Goal: Task Accomplishment & Management: Manage account settings

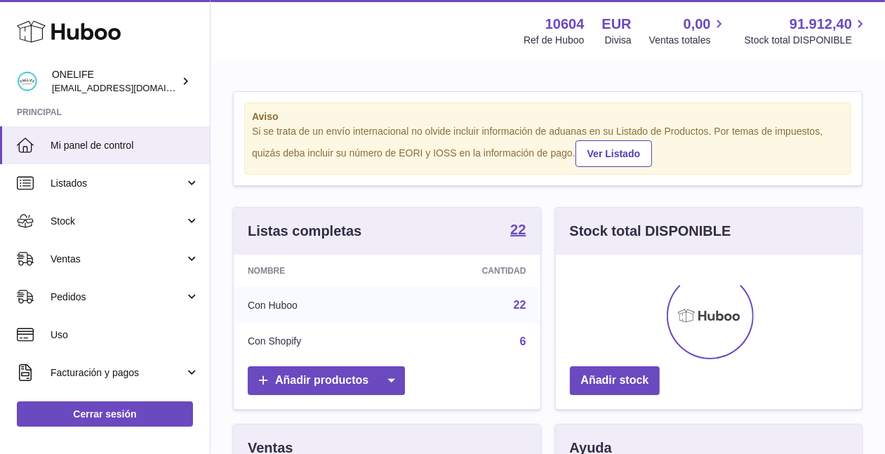
scroll to position [218, 307]
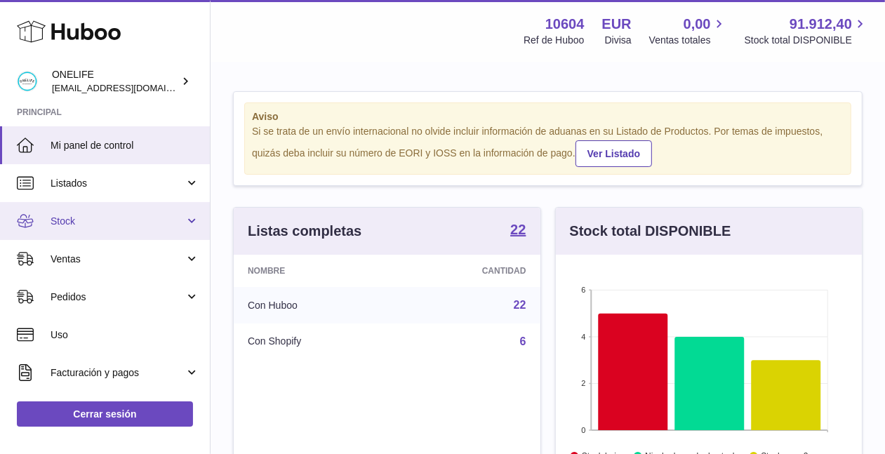
click at [60, 216] on span "Stock" at bounding box center [118, 221] width 134 height 13
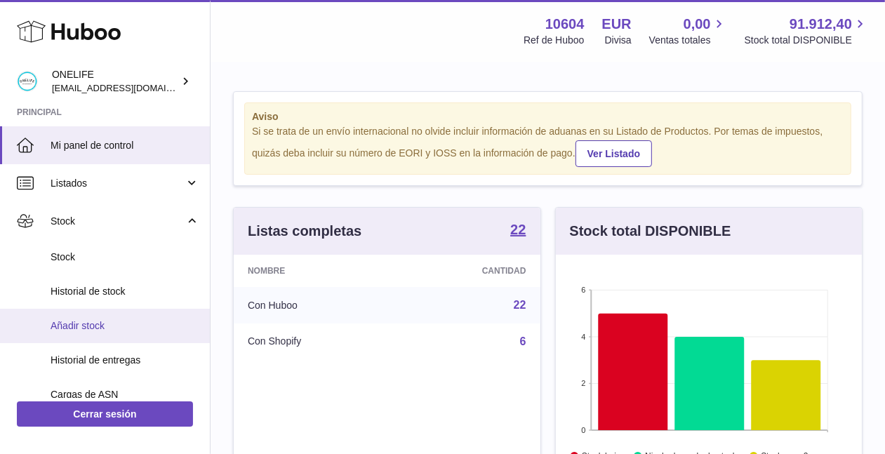
click at [139, 320] on span "Añadir stock" at bounding box center [125, 325] width 149 height 13
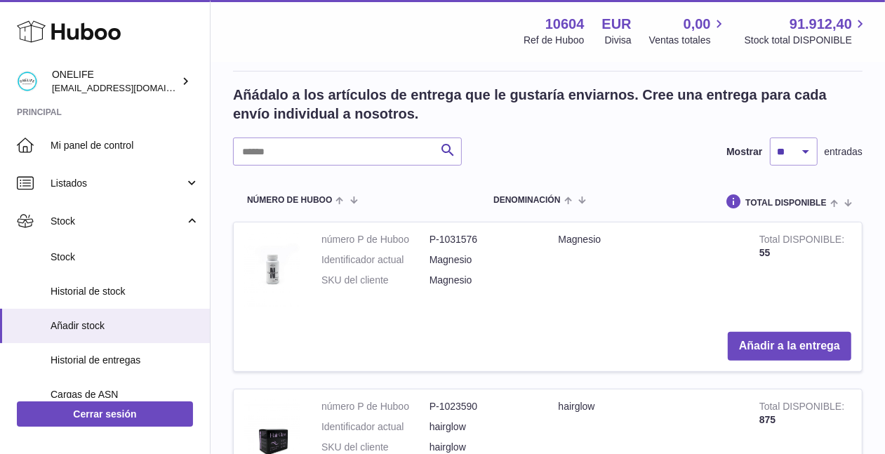
scroll to position [263, 0]
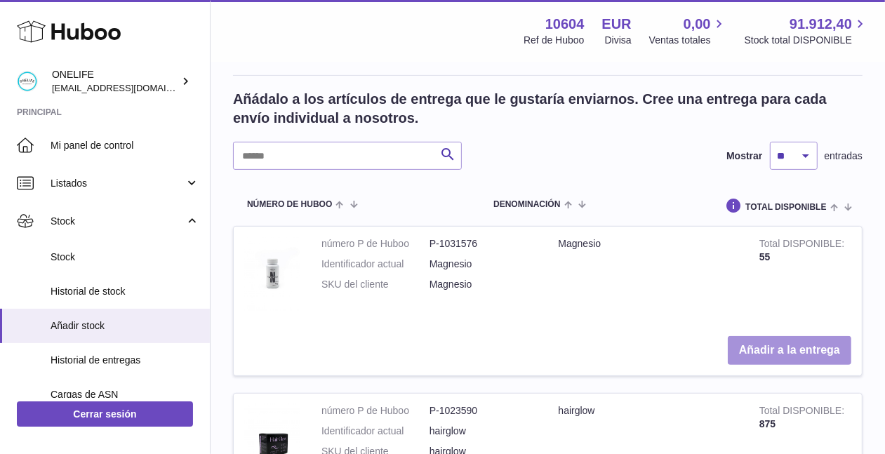
click at [779, 352] on button "Añadir a la entrega" at bounding box center [790, 350] width 124 height 29
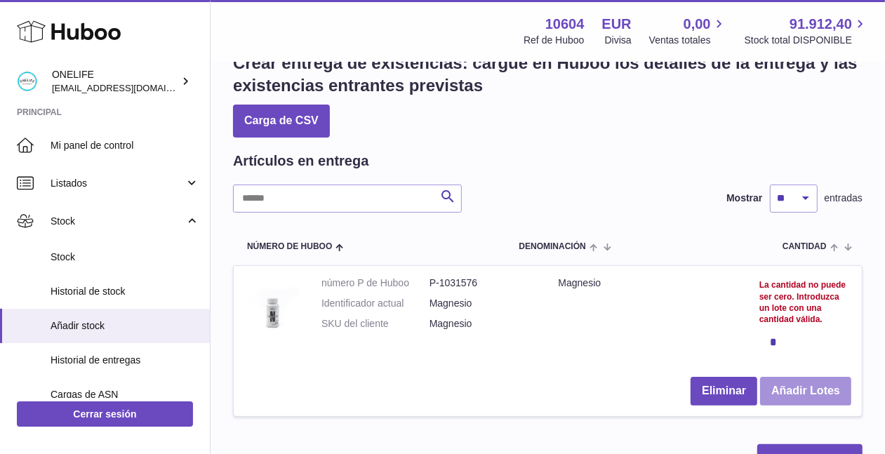
scroll to position [44, 0]
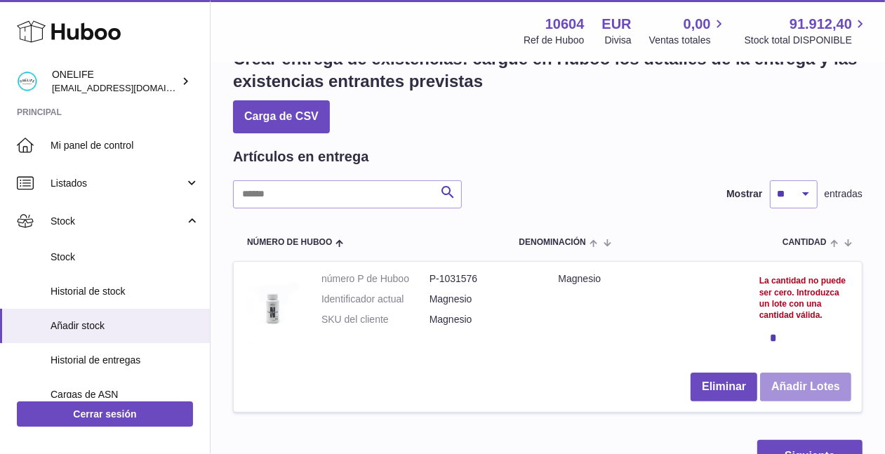
click at [809, 383] on button "Añadir Lotes" at bounding box center [805, 387] width 91 height 29
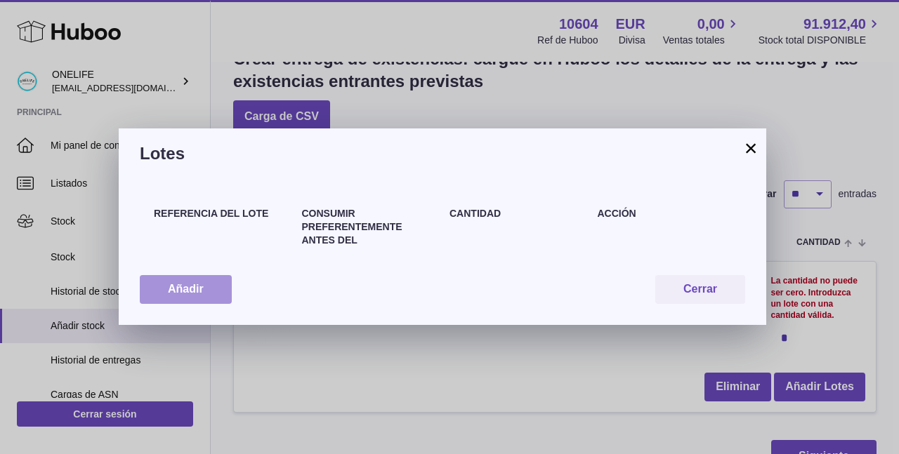
click at [208, 286] on button "Añadir" at bounding box center [186, 289] width 92 height 29
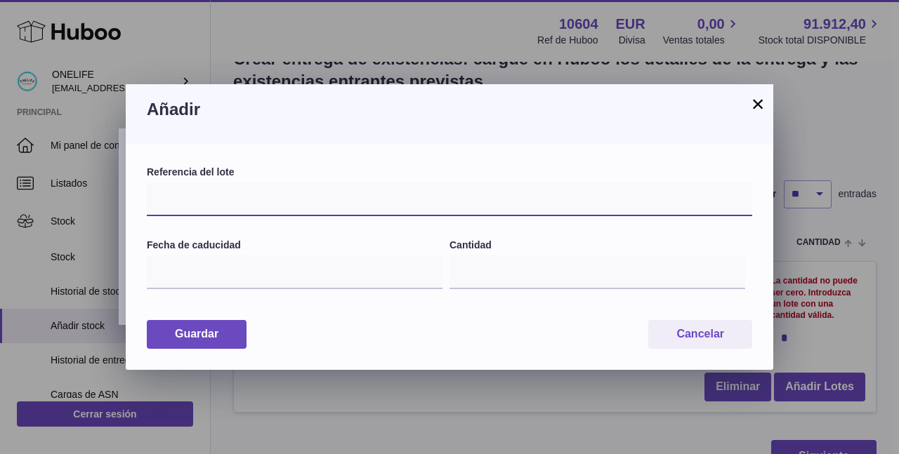
click at [225, 194] on input "text" at bounding box center [449, 200] width 605 height 34
paste input "******"
type input "******"
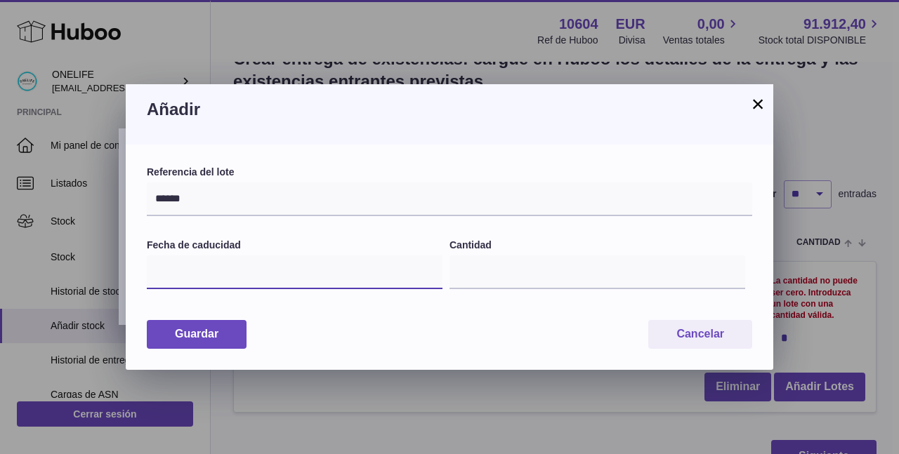
click at [266, 277] on input "text" at bounding box center [295, 273] width 296 height 34
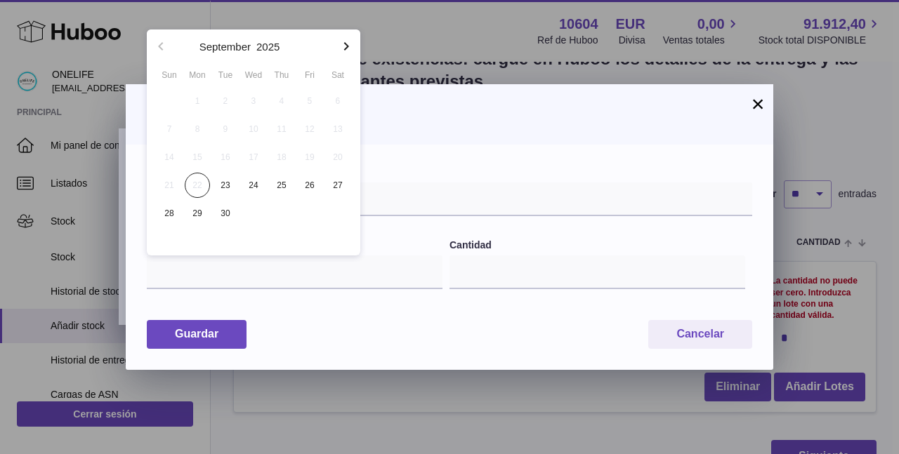
click at [344, 46] on icon "button" at bounding box center [346, 46] width 17 height 17
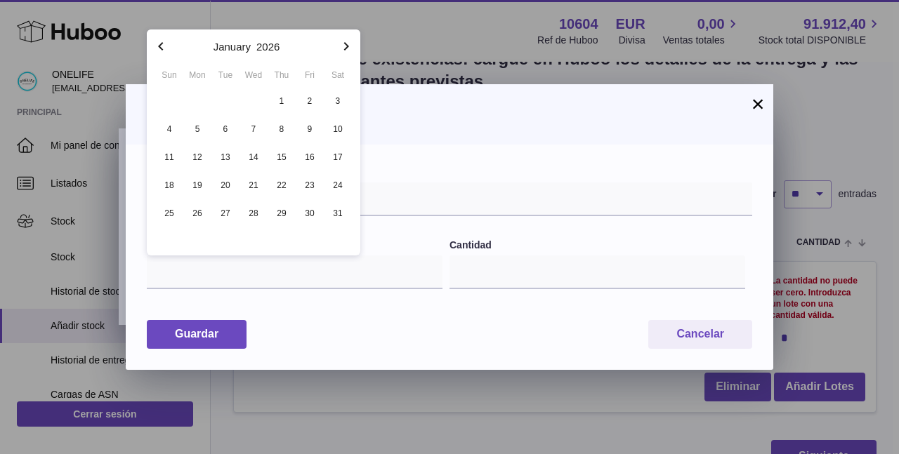
click at [344, 46] on icon "button" at bounding box center [346, 46] width 17 height 17
click at [344, 47] on icon "button" at bounding box center [346, 46] width 17 height 17
click at [343, 48] on icon "button" at bounding box center [346, 46] width 17 height 17
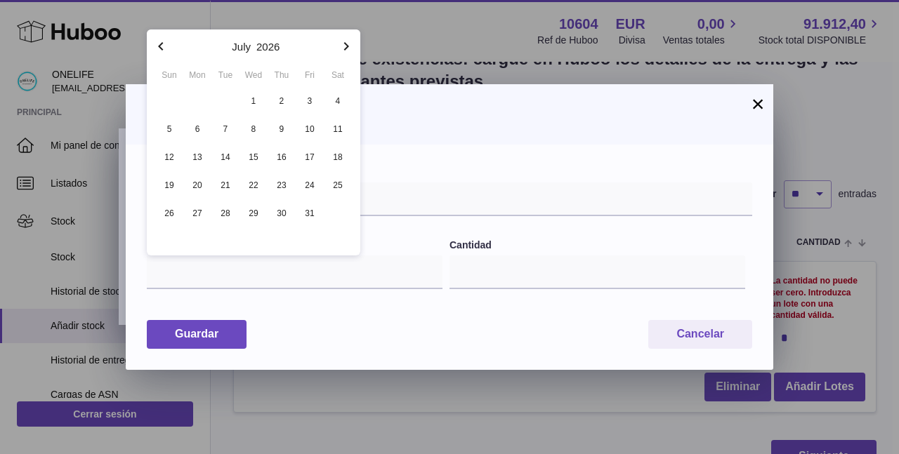
click at [343, 48] on icon "button" at bounding box center [346, 46] width 17 height 17
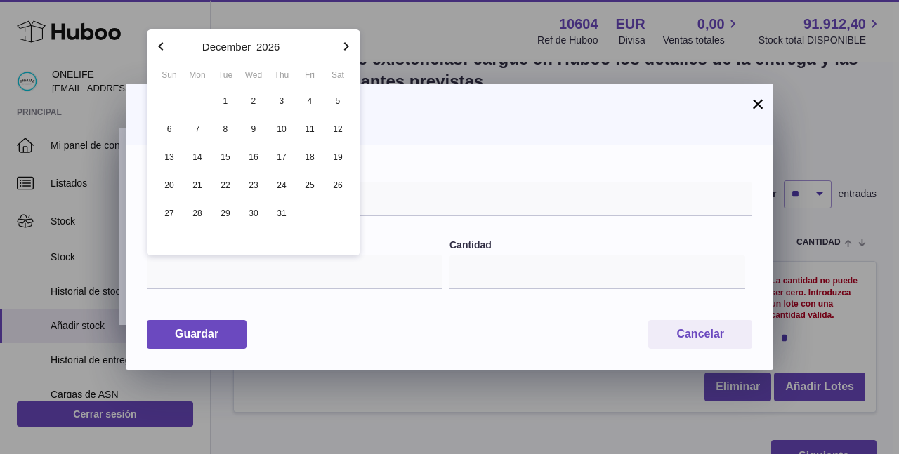
click at [343, 48] on icon "button" at bounding box center [346, 46] width 17 height 17
click at [342, 48] on icon "button" at bounding box center [346, 46] width 17 height 17
click at [158, 44] on icon "button" at bounding box center [160, 46] width 17 height 17
click at [169, 218] on span "28" at bounding box center [169, 213] width 25 height 25
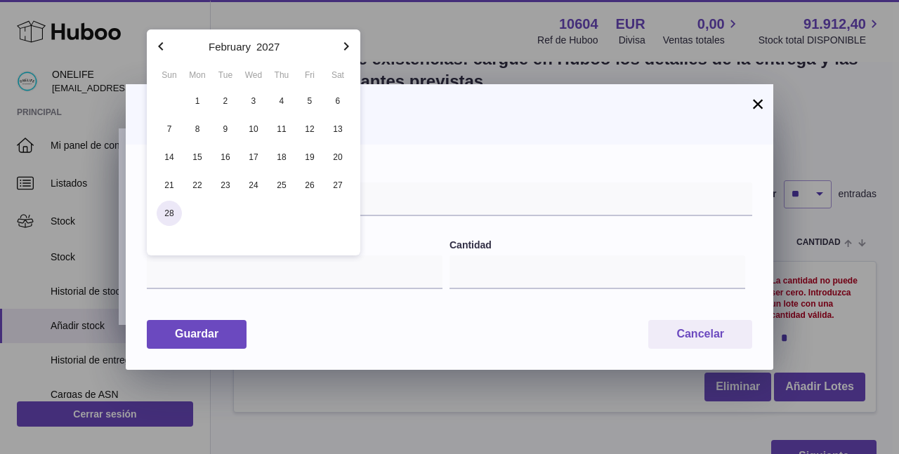
type input "**********"
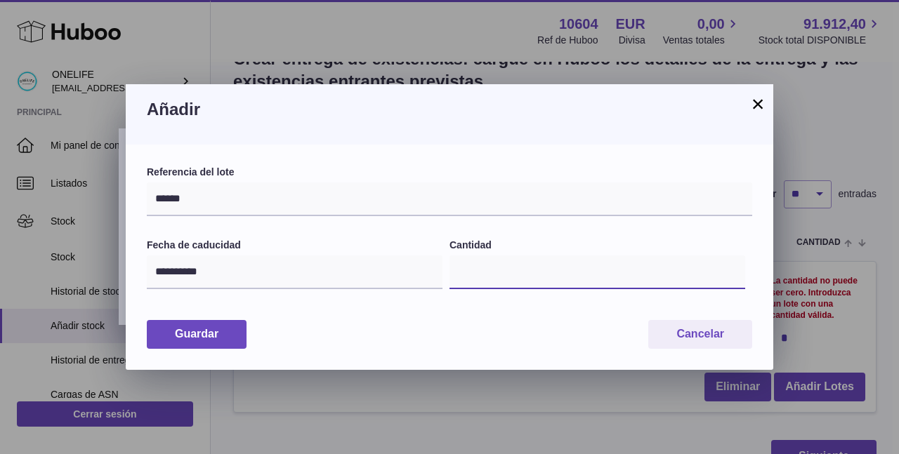
click at [495, 279] on input "*" at bounding box center [597, 273] width 296 height 34
type input "***"
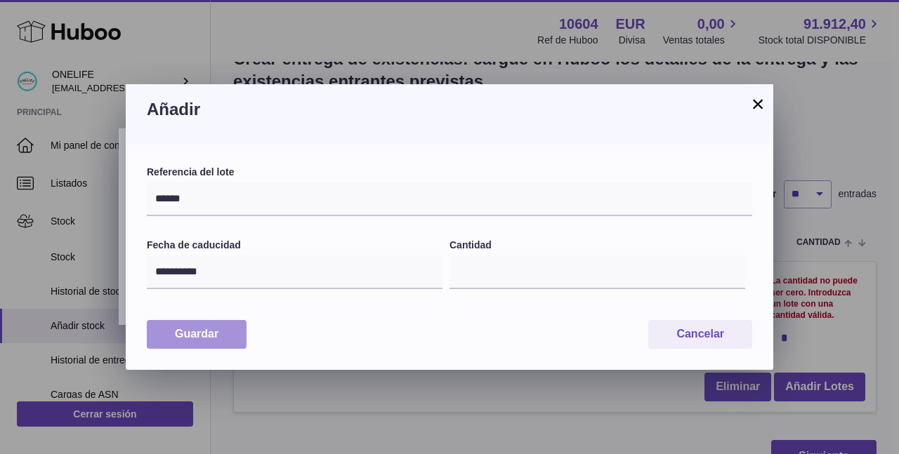
click at [234, 336] on button "Guardar" at bounding box center [197, 334] width 100 height 29
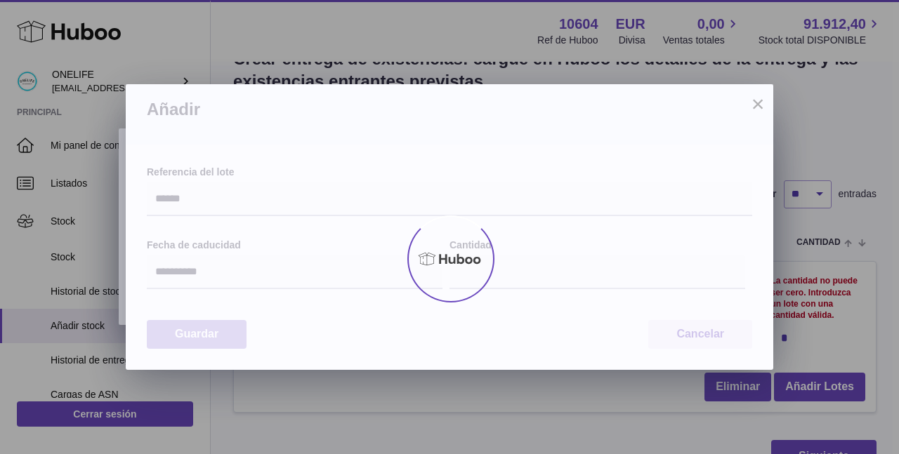
type input "***"
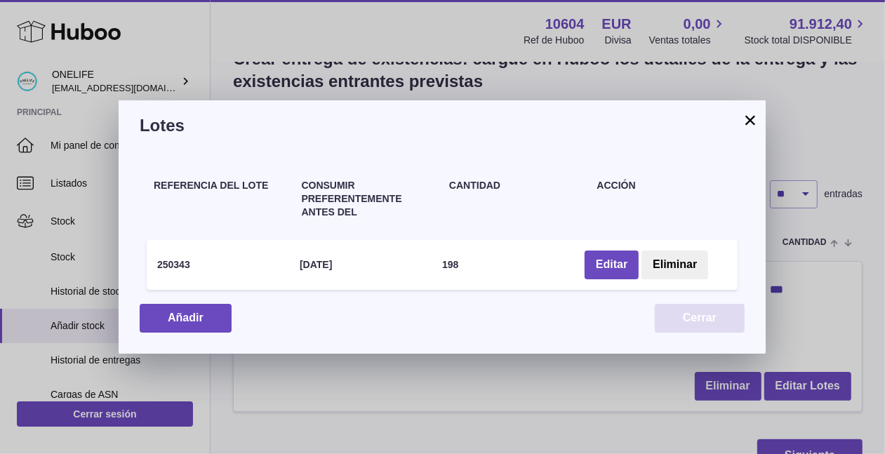
click at [704, 329] on button "Cerrar" at bounding box center [700, 318] width 90 height 29
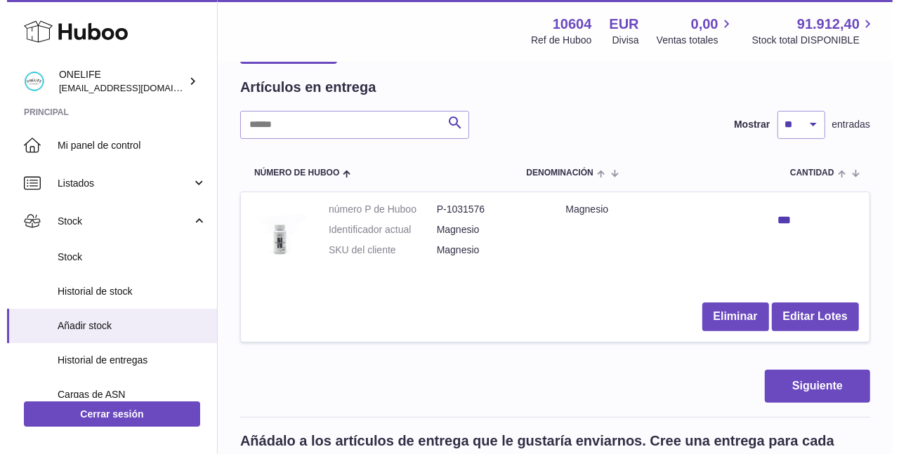
scroll to position [139, 0]
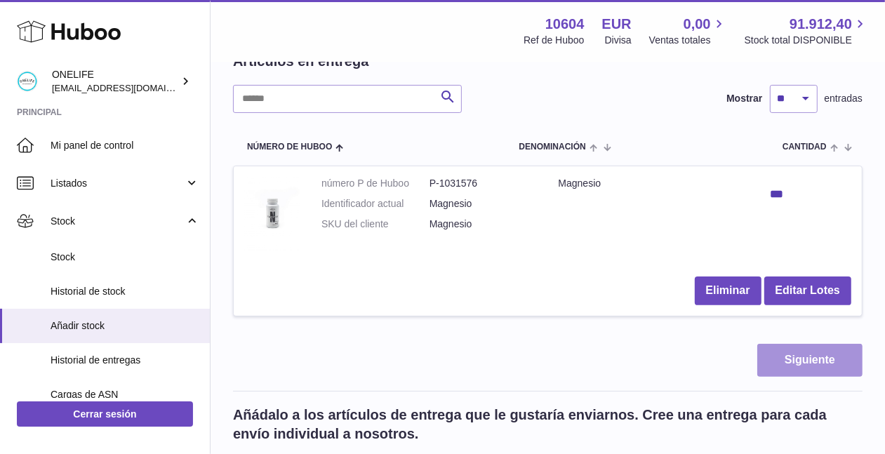
click at [832, 373] on button "Siguiente" at bounding box center [809, 360] width 105 height 33
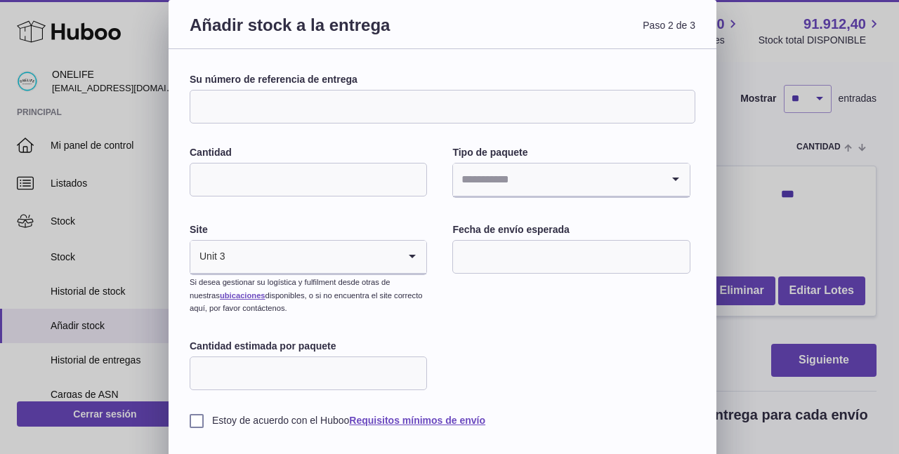
click at [322, 114] on input "Su número de referencia de entrega" at bounding box center [442, 107] width 505 height 34
type input "**********"
click at [528, 178] on input "Search for option" at bounding box center [557, 180] width 208 height 32
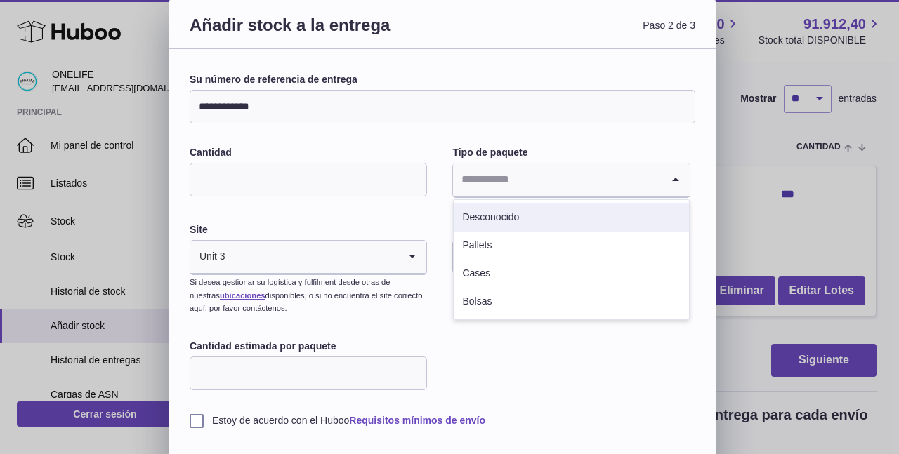
click at [515, 218] on li "Desconocido" at bounding box center [571, 218] width 234 height 28
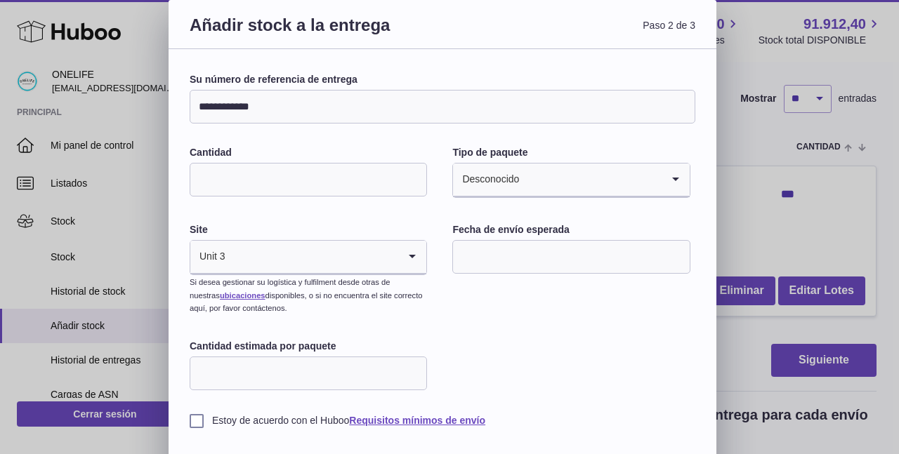
click at [273, 161] on div "Cantidad" at bounding box center [308, 172] width 237 height 53
click at [267, 176] on input "Cantidad" at bounding box center [308, 180] width 237 height 34
type input "***"
click at [562, 244] on input "text" at bounding box center [570, 257] width 237 height 34
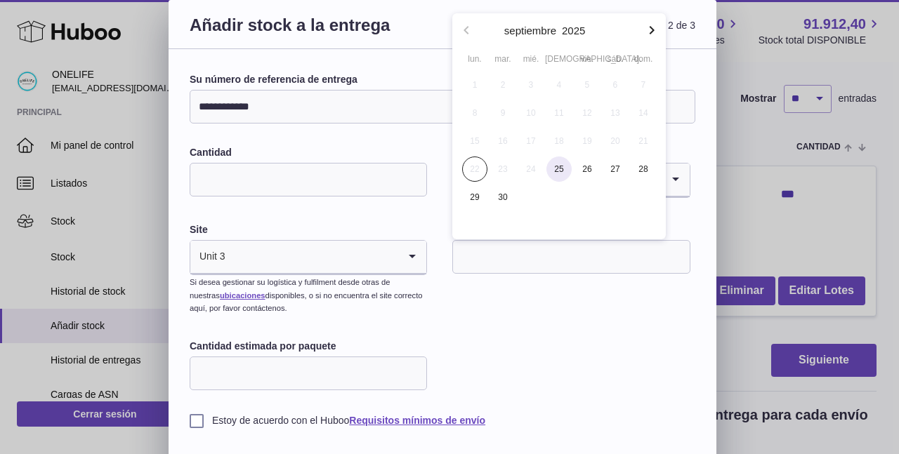
click at [558, 166] on span "25" at bounding box center [558, 169] width 25 height 25
type input "**********"
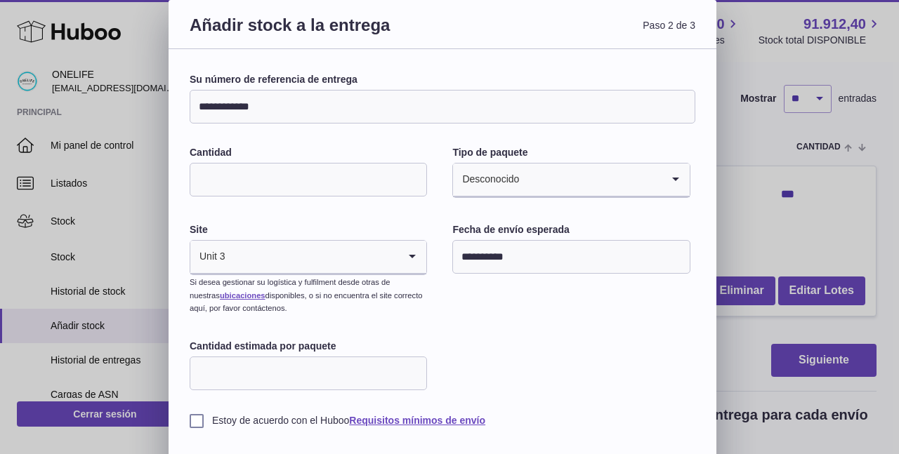
click at [270, 380] on input "Cantidad estimada por paquete" at bounding box center [308, 374] width 237 height 34
type input "***"
drag, startPoint x: 196, startPoint y: 417, endPoint x: 302, endPoint y: 425, distance: 106.3
click at [196, 417] on label "Estoy de acuerdo con el Huboo Requisitos mínimos de envío" at bounding box center [442, 420] width 505 height 13
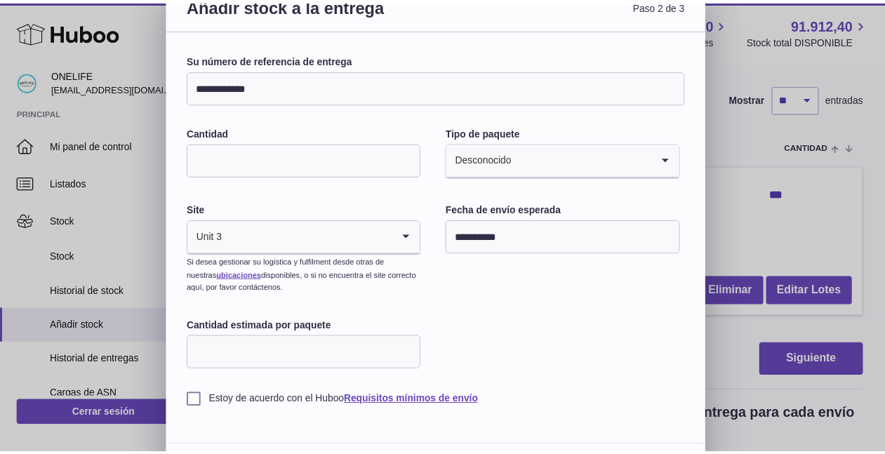
scroll to position [49, 0]
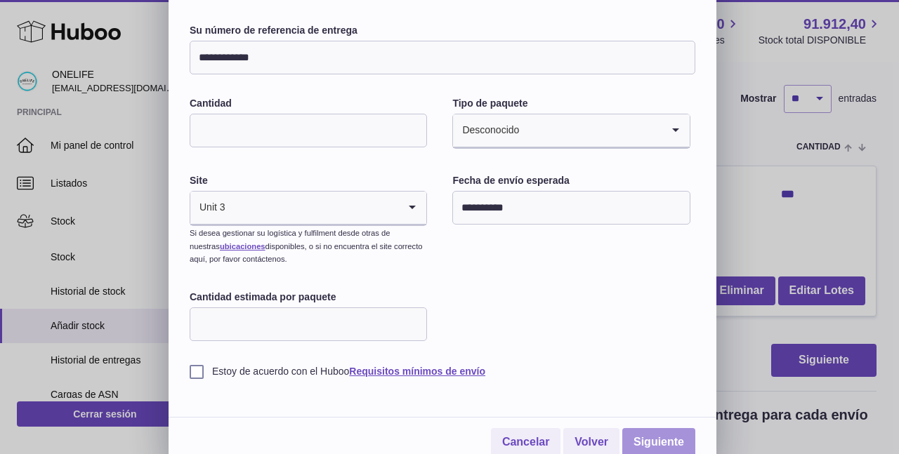
click at [636, 442] on link "Siguiente" at bounding box center [658, 442] width 73 height 29
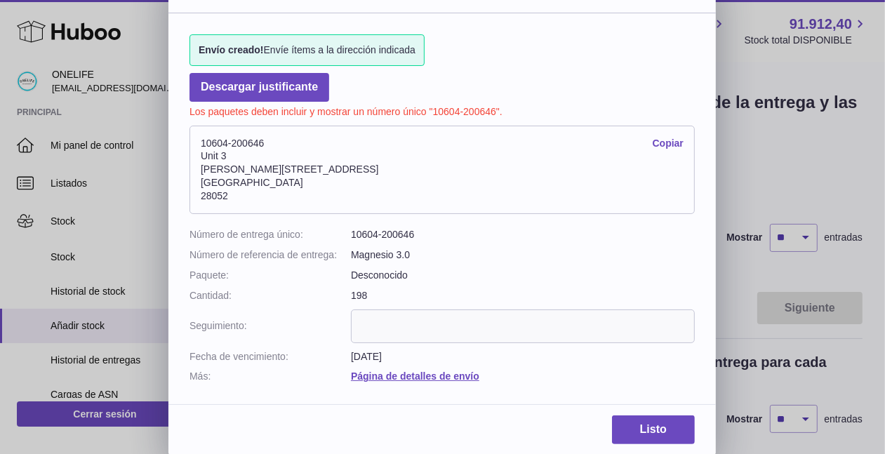
scroll to position [36, 0]
click at [654, 416] on link "Listo" at bounding box center [653, 430] width 83 height 29
